Goal: Entertainment & Leisure: Consume media (video, audio)

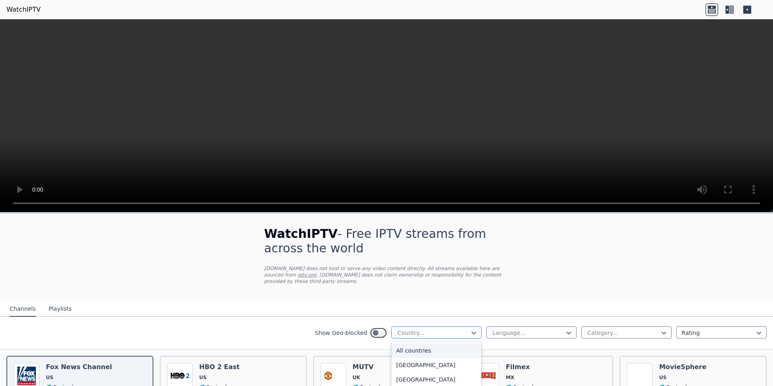
click at [396, 329] on div at bounding box center [432, 333] width 73 height 8
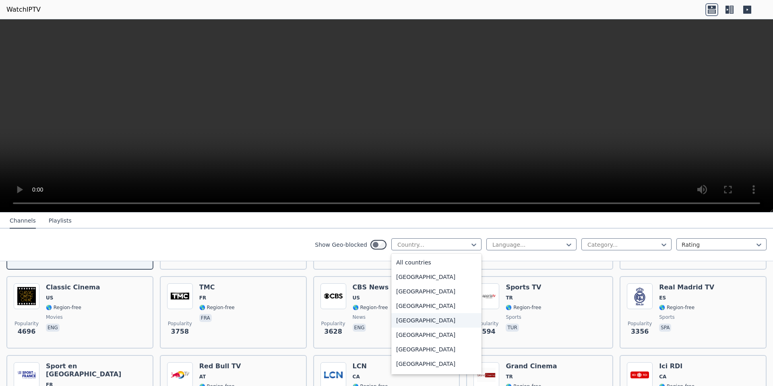
scroll to position [161, 0]
type input "***"
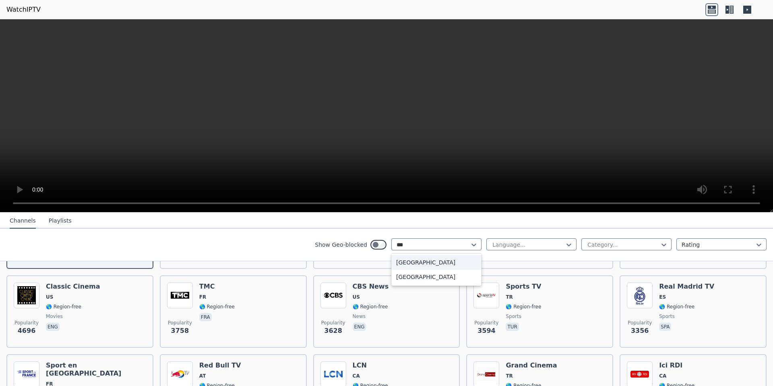
click at [401, 262] on div "[GEOGRAPHIC_DATA]" at bounding box center [436, 262] width 90 height 14
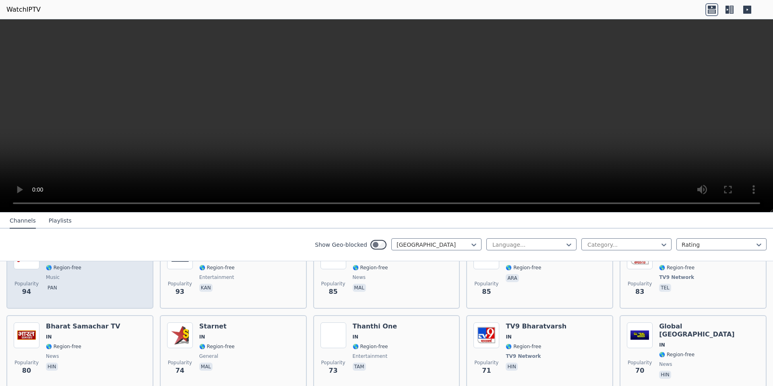
scroll to position [604, 0]
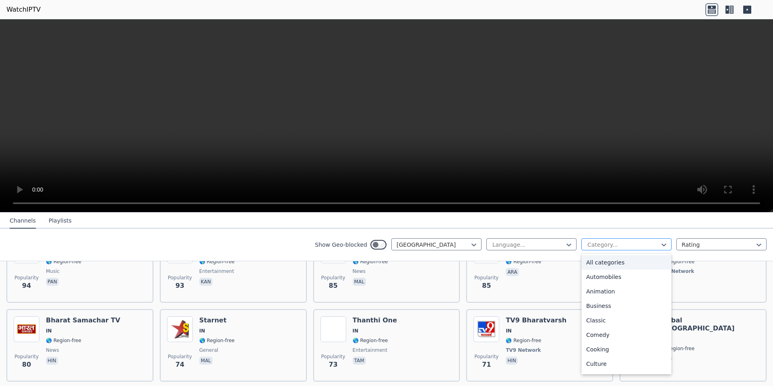
click at [616, 245] on div at bounding box center [622, 245] width 73 height 8
click at [597, 367] on div "Sports" at bounding box center [626, 368] width 90 height 14
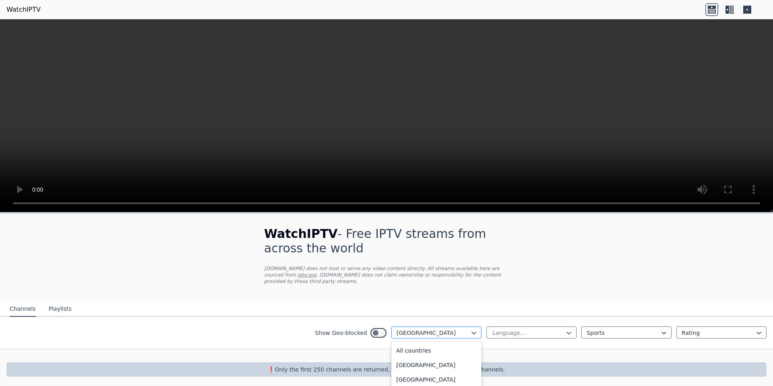
click at [429, 329] on div at bounding box center [432, 333] width 73 height 8
click at [425, 343] on div "All countries" at bounding box center [436, 350] width 90 height 14
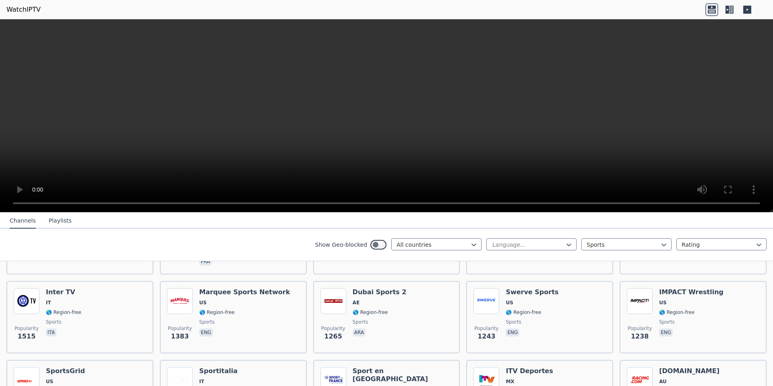
scroll to position [241, 0]
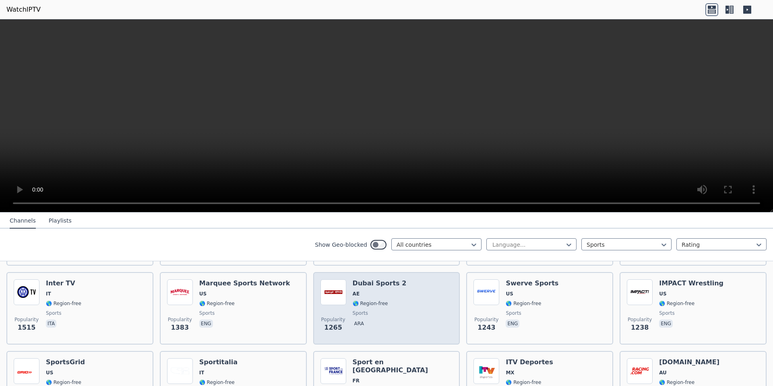
drag, startPoint x: 375, startPoint y: 277, endPoint x: 364, endPoint y: 280, distance: 11.5
click at [364, 280] on h6 "Dubai Sports 2" at bounding box center [379, 283] width 54 height 8
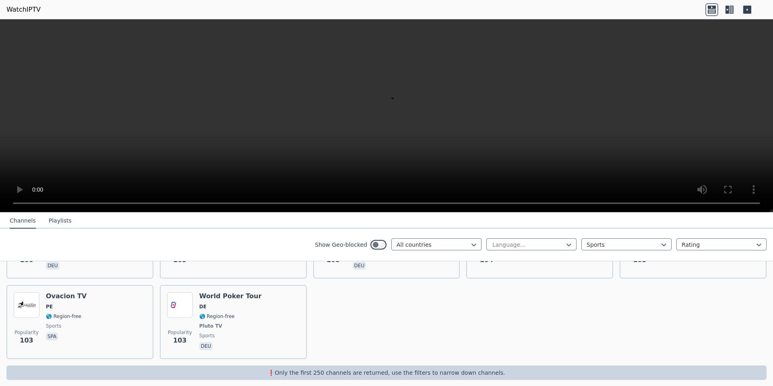
scroll to position [1783, 0]
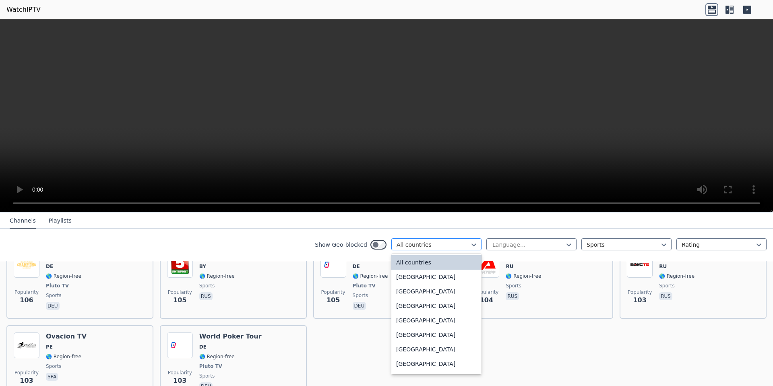
click at [439, 247] on div at bounding box center [432, 245] width 73 height 8
click at [428, 264] on div "All countries" at bounding box center [436, 262] width 90 height 14
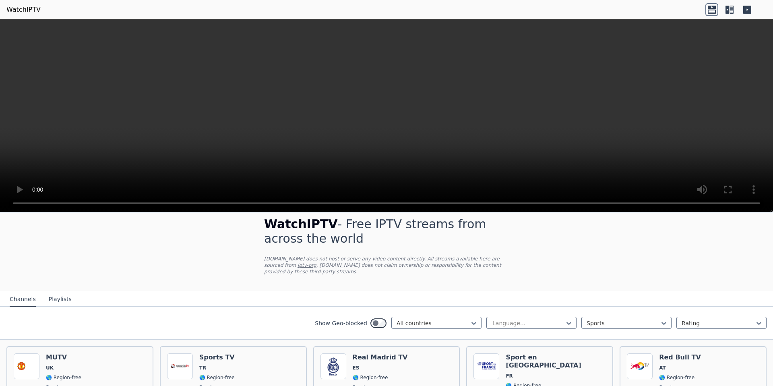
scroll to position [0, 0]
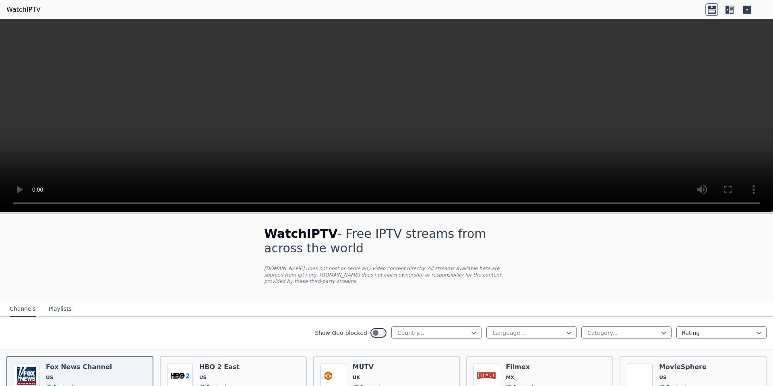
click at [381, 98] on video at bounding box center [386, 115] width 773 height 193
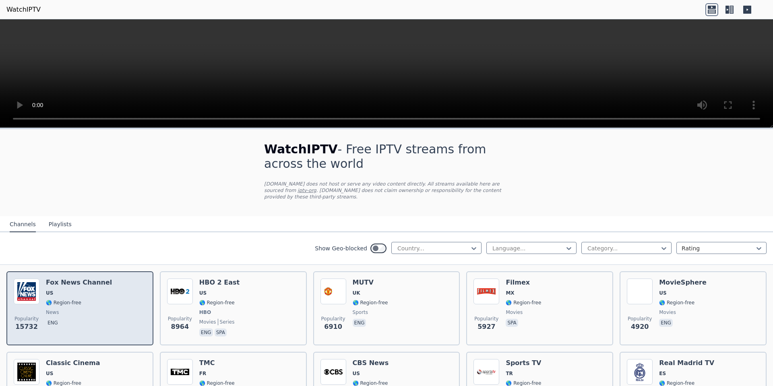
click at [76, 278] on h6 "Fox News Channel" at bounding box center [79, 282] width 66 height 8
click at [57, 299] on span "🌎 Region-free" at bounding box center [63, 302] width 35 height 6
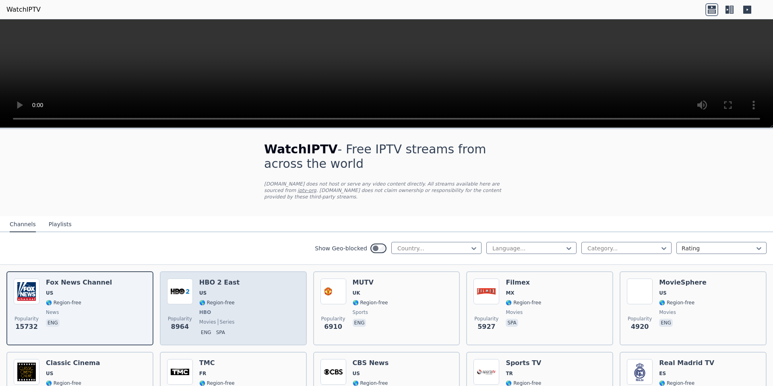
click at [228, 299] on span "🌎 Region-free" at bounding box center [216, 302] width 35 height 6
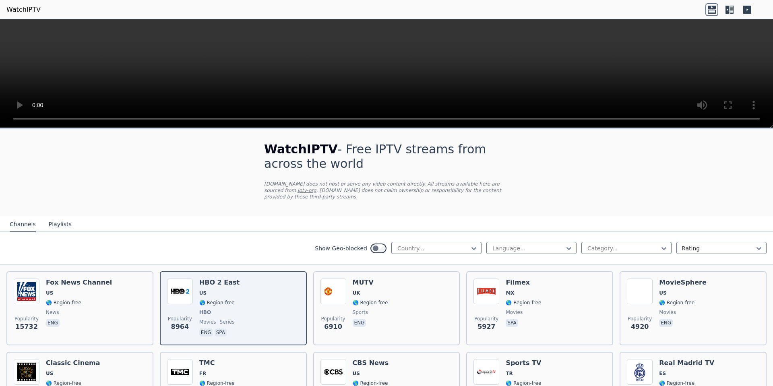
click at [749, 8] on icon at bounding box center [747, 10] width 8 height 8
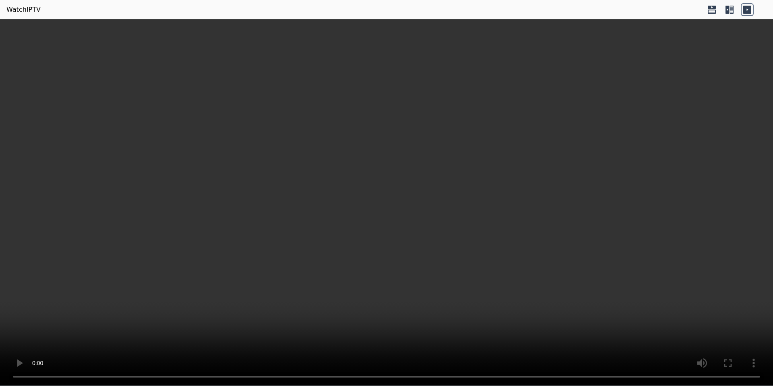
click at [749, 8] on icon at bounding box center [747, 10] width 8 height 8
click at [715, 10] on icon at bounding box center [711, 11] width 8 height 4
